Goal: Information Seeking & Learning: Understand process/instructions

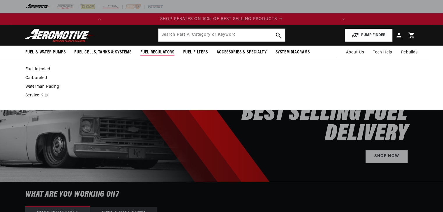
click at [167, 55] on span "Fuel Regulators" at bounding box center [157, 52] width 34 height 6
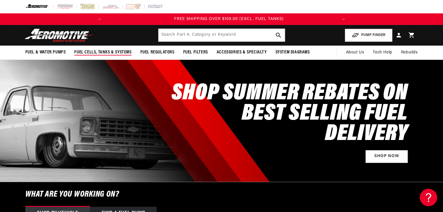
scroll to position [0, 230]
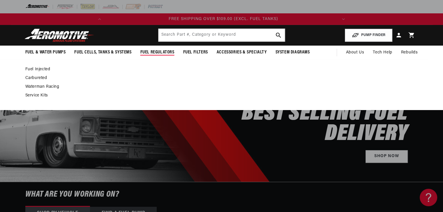
click at [37, 77] on link "Carbureted" at bounding box center [218, 78] width 387 height 5
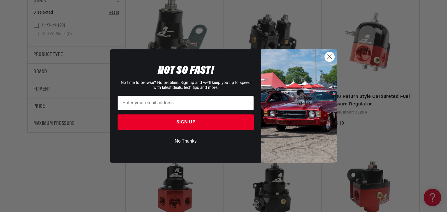
click at [329, 56] on circle "Close dialog" at bounding box center [330, 57] width 10 height 10
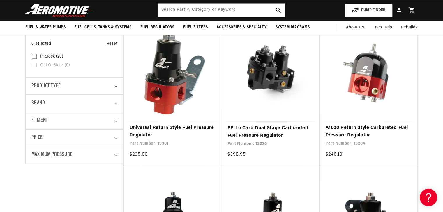
scroll to position [134, 0]
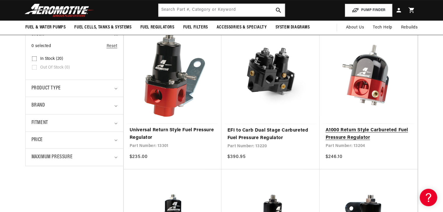
click at [359, 132] on link "A1000 Return Style Carbureted Fuel Pressure Regulator" at bounding box center [368, 134] width 86 height 15
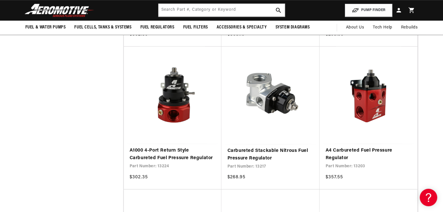
scroll to position [545, 0]
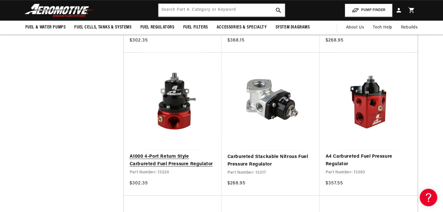
click at [185, 153] on link "A1000 4-Port Return Style Carbureted Fuel Pressure Regulator" at bounding box center [173, 160] width 86 height 15
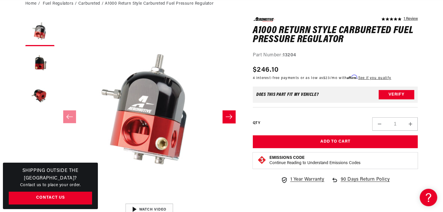
scroll to position [0, 230]
click at [225, 120] on button "Slide right" at bounding box center [228, 117] width 13 height 13
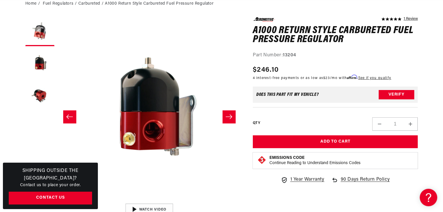
scroll to position [0, 184]
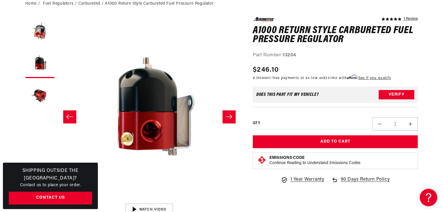
click at [225, 120] on button "Slide right" at bounding box center [228, 117] width 13 height 13
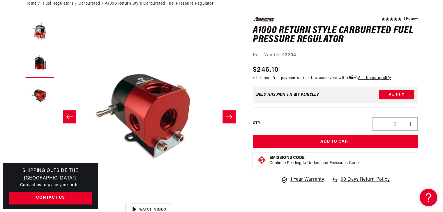
scroll to position [0, 368]
click at [225, 120] on button "Slide right" at bounding box center [228, 117] width 13 height 13
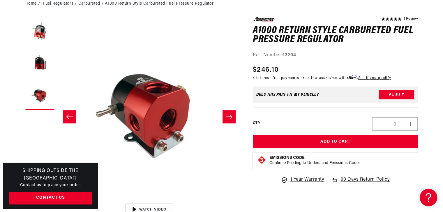
click at [227, 119] on icon "Slide right" at bounding box center [228, 117] width 7 height 6
click at [229, 113] on button "Slide right" at bounding box center [228, 117] width 13 height 13
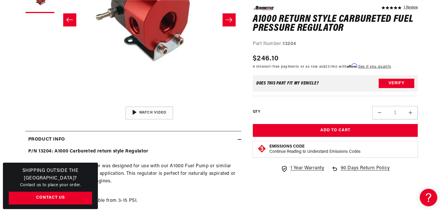
scroll to position [192, 0]
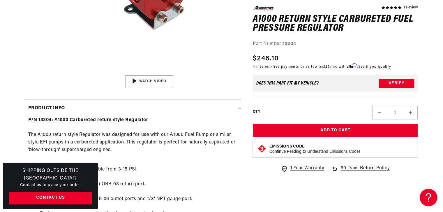
click at [132, 82] on img "Gallery Viewer" at bounding box center [149, 81] width 88 height 49
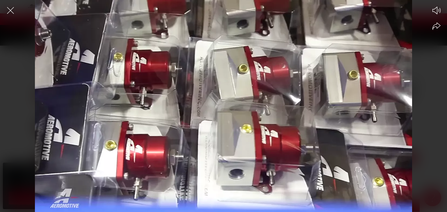
scroll to position [0, 230]
click at [9, 12] on icon "Close the video player" at bounding box center [10, 10] width 13 height 13
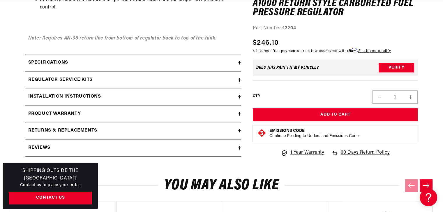
scroll to position [0, 0]
click at [239, 65] on summary "Specifications" at bounding box center [133, 62] width 216 height 17
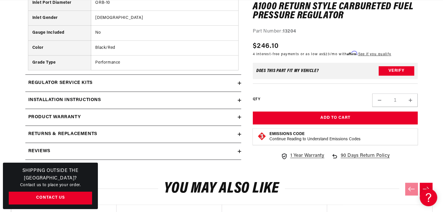
click at [239, 80] on summary "Regulator Service Kits" at bounding box center [133, 83] width 216 height 17
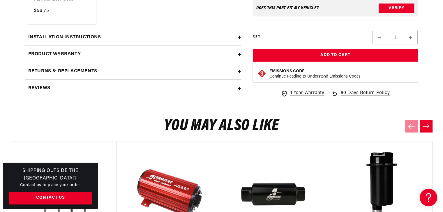
scroll to position [817, 0]
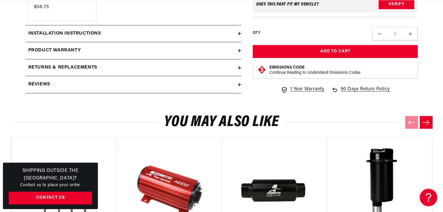
click at [239, 33] on icon at bounding box center [239, 33] width 0 height 3
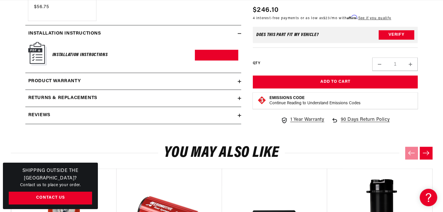
scroll to position [0, 0]
click at [78, 51] on h6 "Installation Instructions" at bounding box center [79, 55] width 55 height 8
click at [41, 56] on img at bounding box center [37, 54] width 18 height 24
click at [76, 54] on h6 "Installation Instructions" at bounding box center [79, 55] width 55 height 8
click at [36, 55] on img at bounding box center [37, 54] width 18 height 24
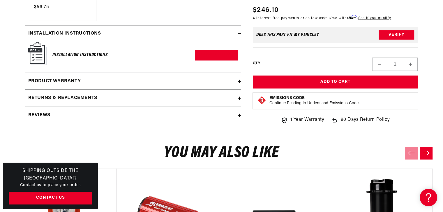
scroll to position [0, 230]
click at [55, 65] on div "Installation Instructions" at bounding box center [79, 54] width 55 height 23
click at [66, 52] on h6 "Installation Instructions" at bounding box center [79, 55] width 55 height 8
click at [68, 53] on h6 "Installation Instructions" at bounding box center [79, 55] width 55 height 8
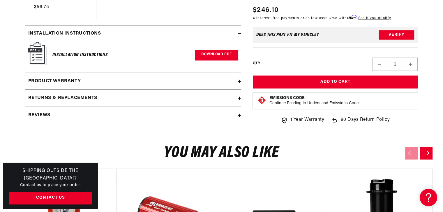
scroll to position [0, 0]
click at [210, 55] on link "Download PDF" at bounding box center [216, 55] width 43 height 11
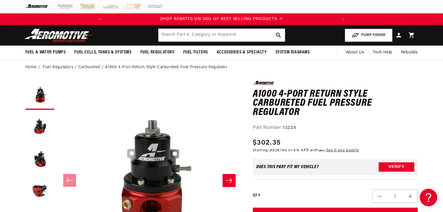
click at [224, 182] on button "Slide right" at bounding box center [228, 180] width 13 height 13
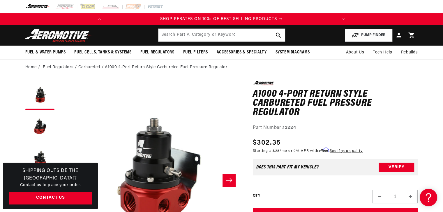
scroll to position [0, 184]
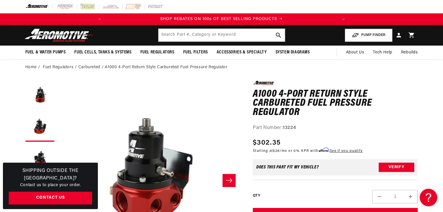
click at [224, 182] on button "Slide right" at bounding box center [228, 180] width 13 height 13
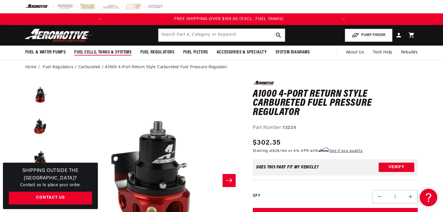
scroll to position [0, 230]
